Goal: Find specific page/section: Find specific page/section

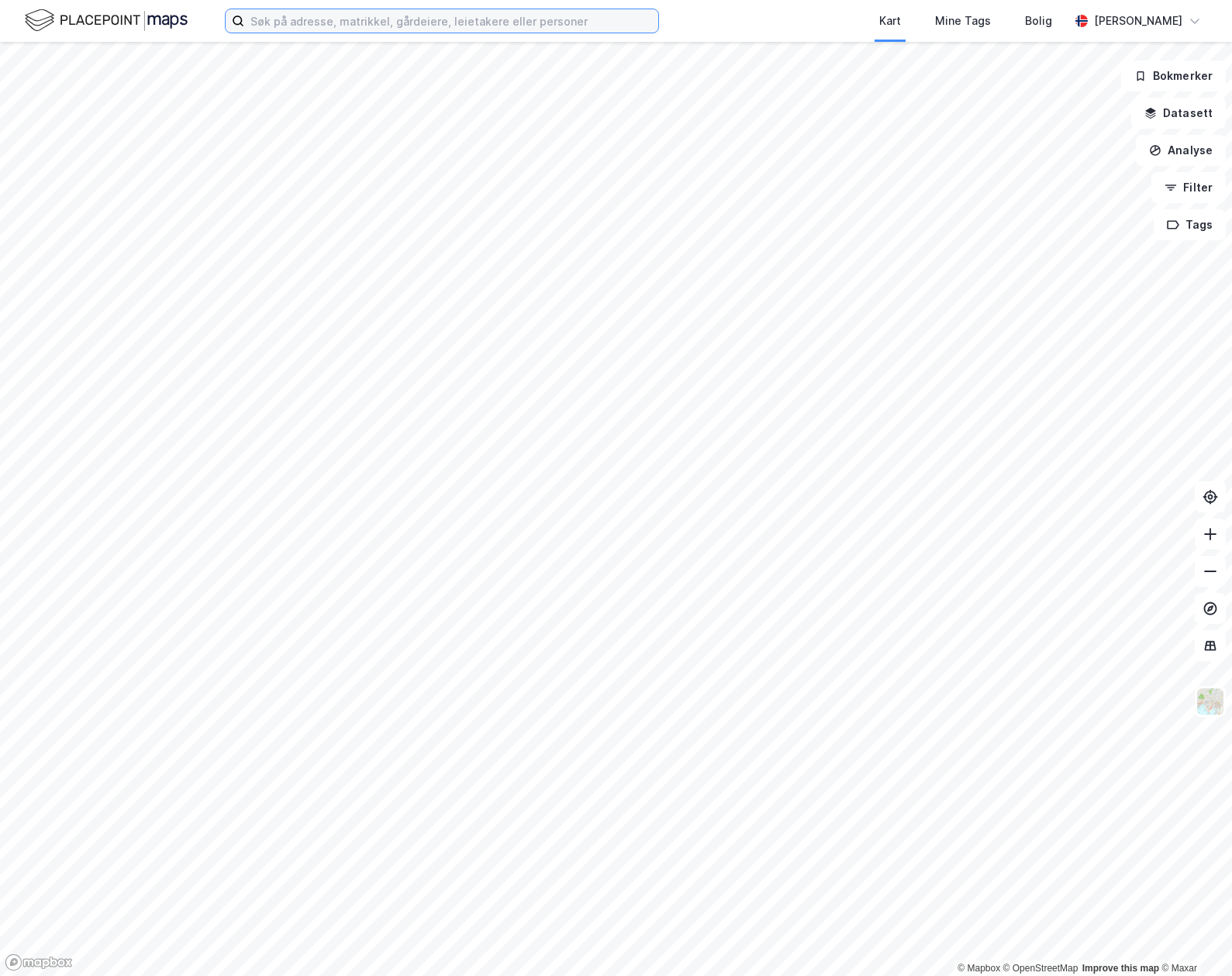
click at [336, 27] on input at bounding box center [451, 21] width 414 height 23
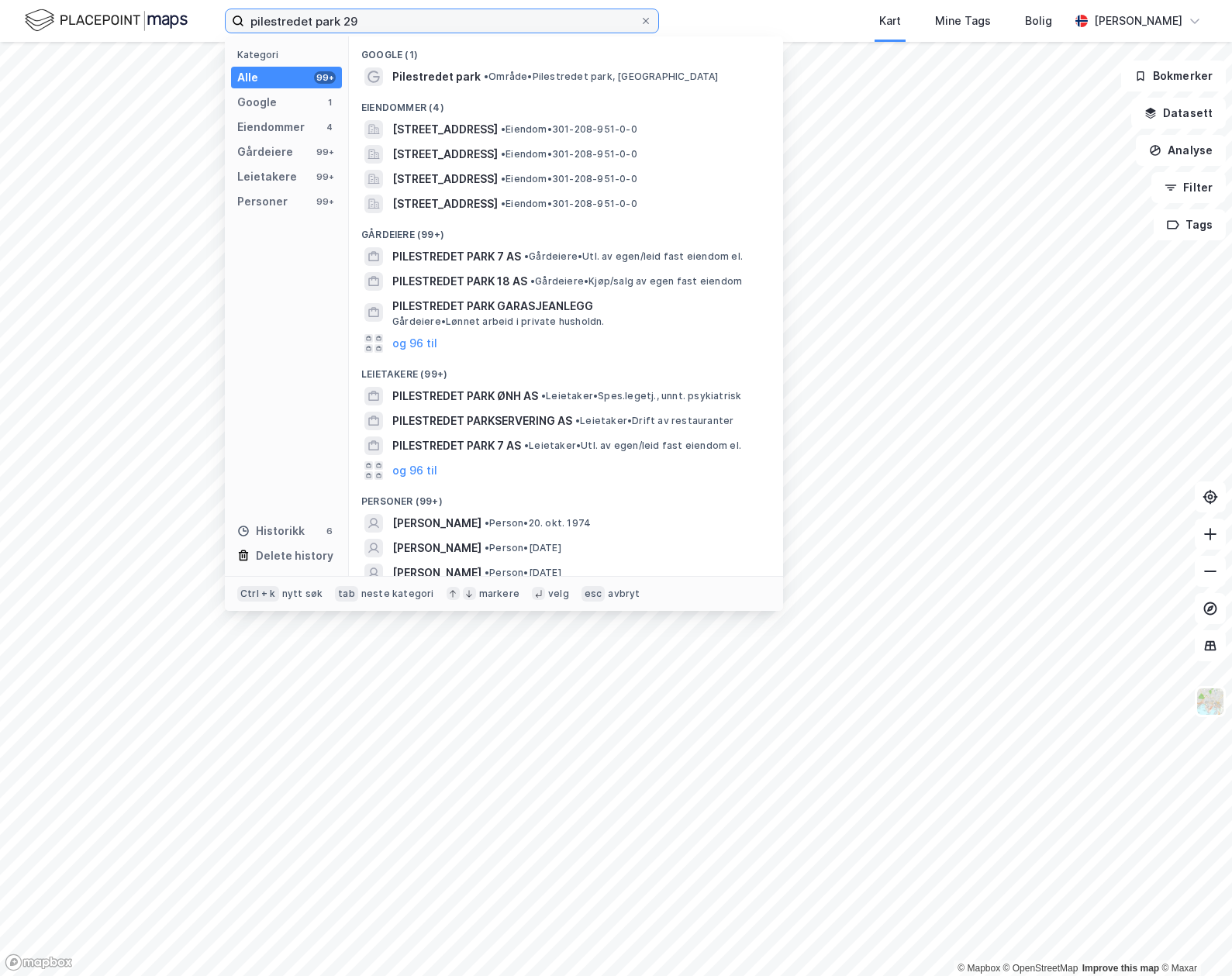
type input "pilestredet park 29"
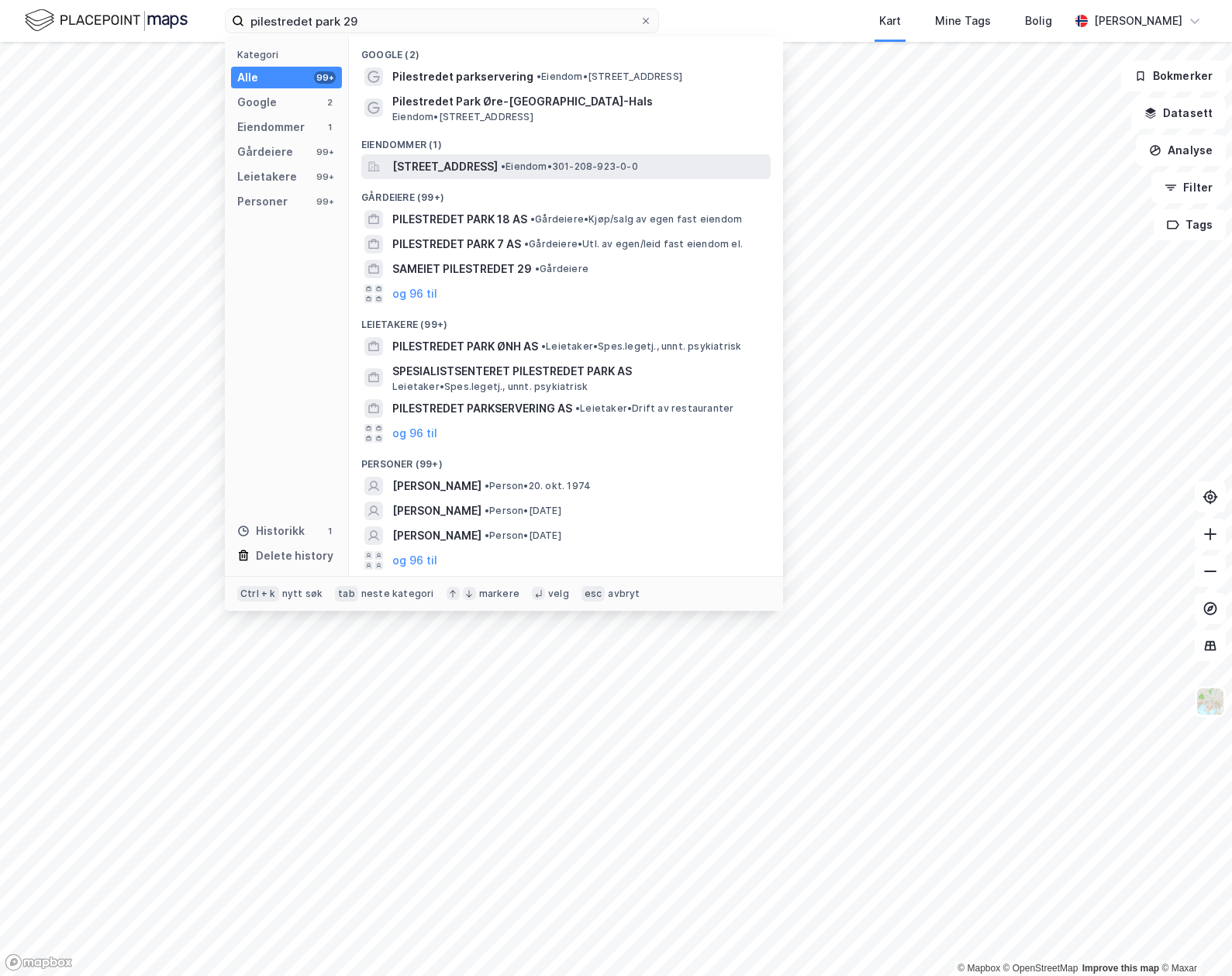
click at [437, 167] on span "[STREET_ADDRESS]" at bounding box center [445, 166] width 105 height 18
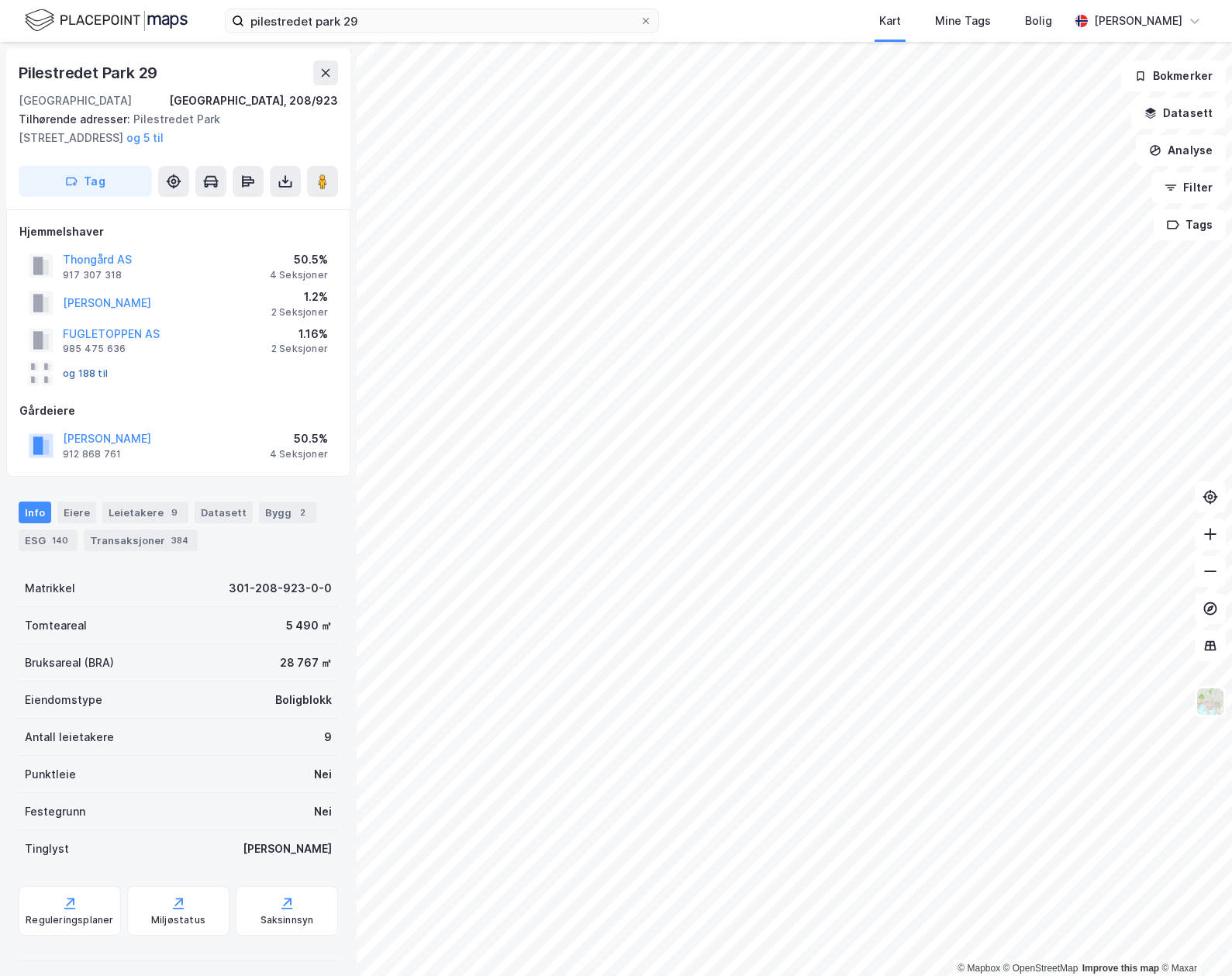
click at [0, 0] on button "og 188 til" at bounding box center [0, 0] width 0 height 0
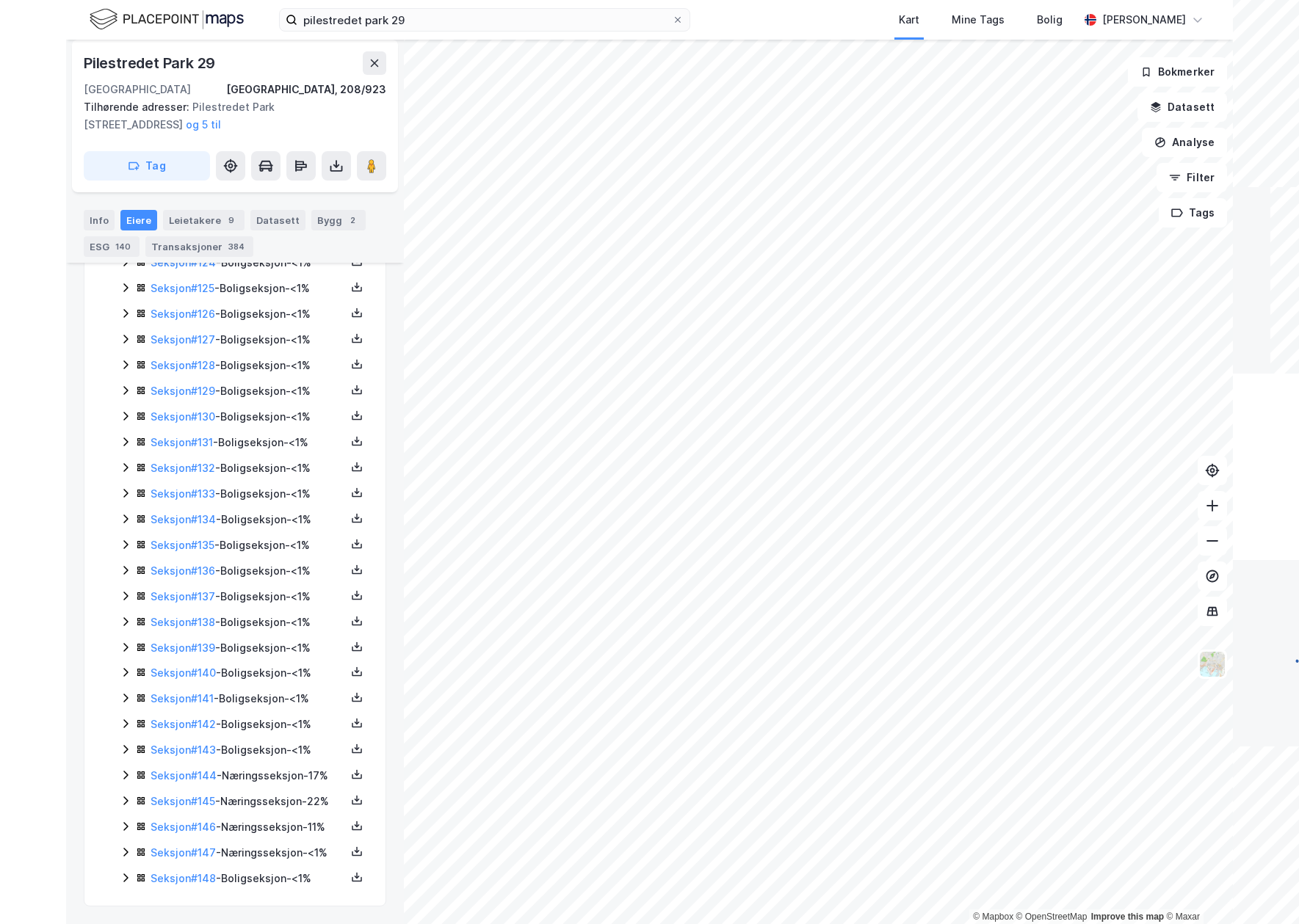
scroll to position [3580, 0]
